Goal: Information Seeking & Learning: Learn about a topic

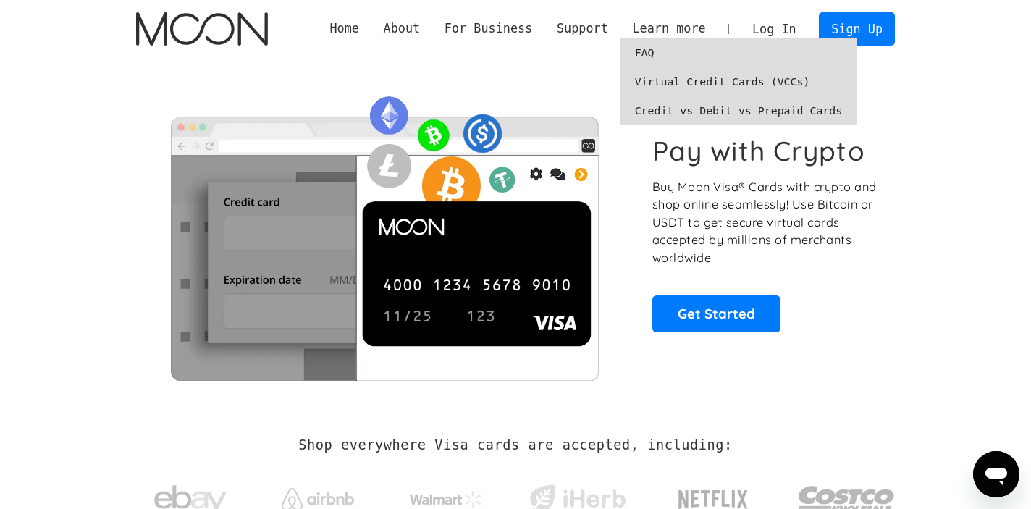
click at [652, 52] on link "FAQ" at bounding box center [739, 52] width 237 height 29
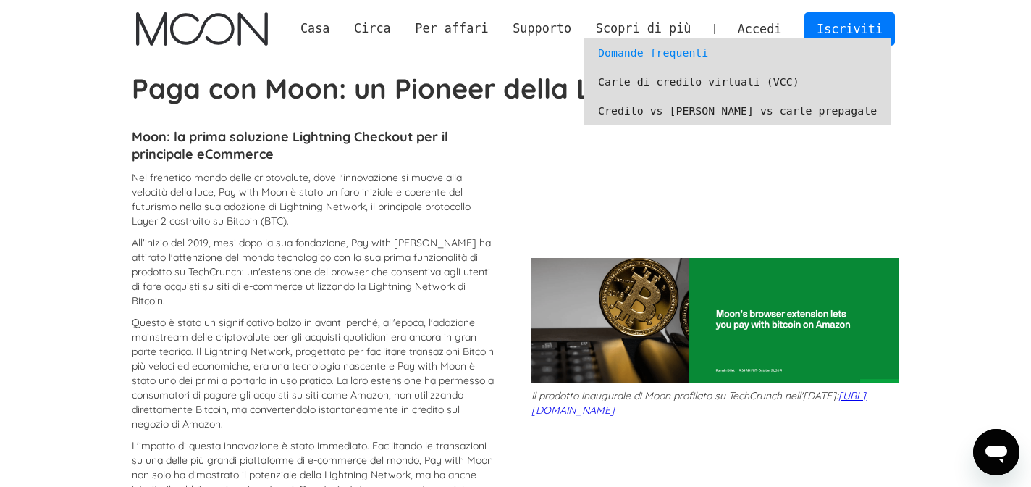
click at [621, 53] on link "Domande frequenti" at bounding box center [738, 52] width 308 height 29
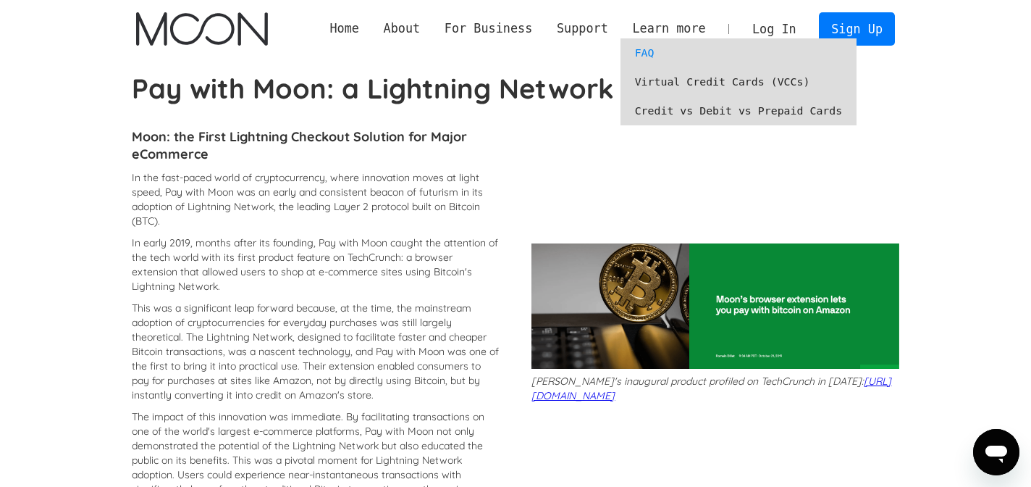
click at [648, 56] on link "FAQ" at bounding box center [739, 52] width 237 height 29
click at [654, 83] on link "Virtual Credit Cards (VCCs)" at bounding box center [739, 81] width 237 height 29
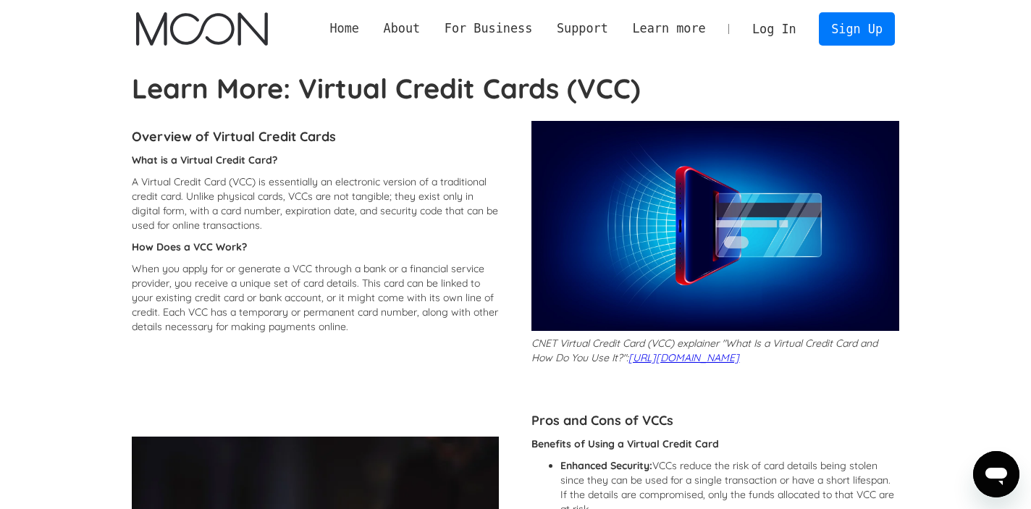
click at [340, 33] on link "Home" at bounding box center [345, 29] width 54 height 18
